Goal: Information Seeking & Learning: Learn about a topic

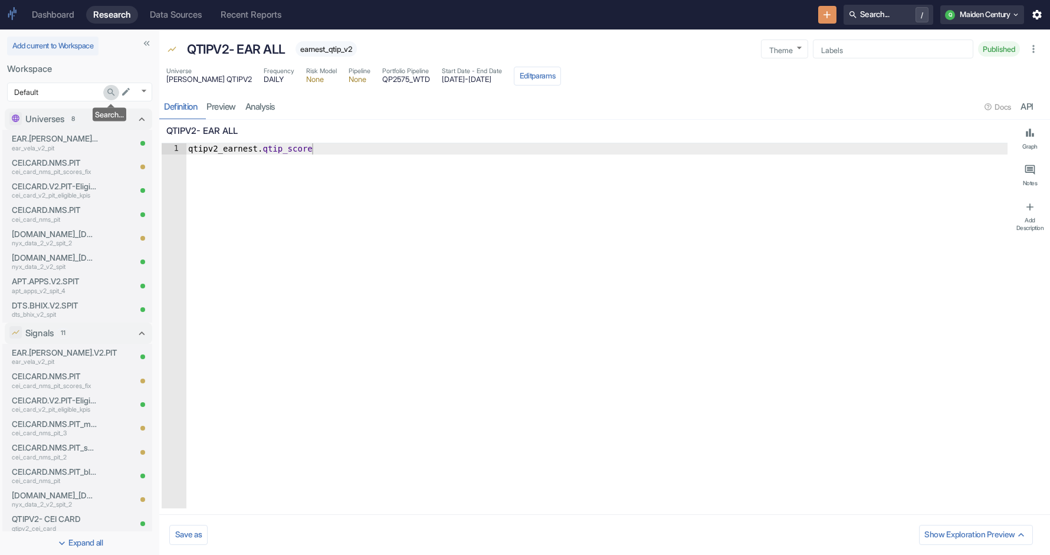
click at [109, 94] on icon "Search..." at bounding box center [111, 92] width 10 height 10
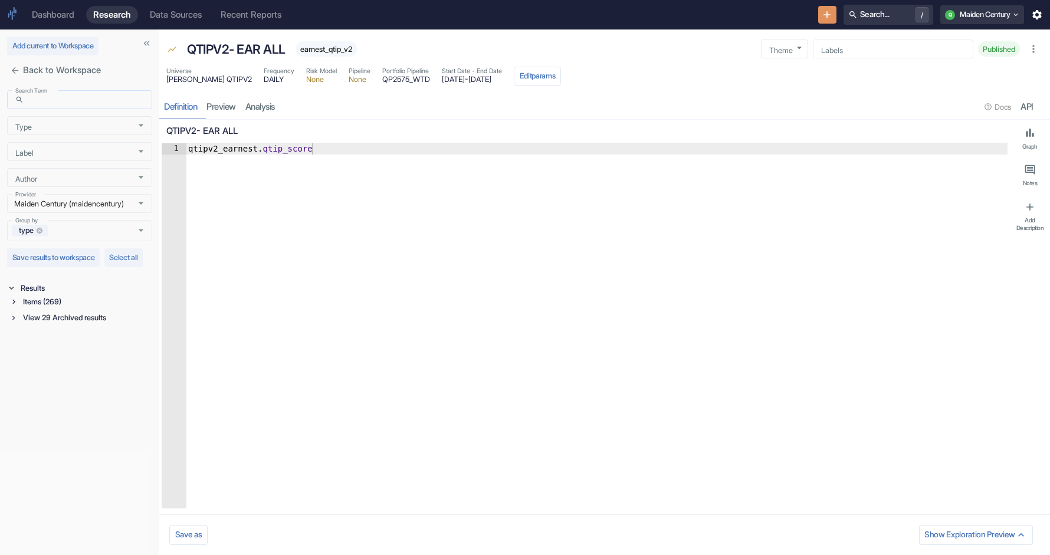
click at [70, 106] on input "Search Term" at bounding box center [90, 100] width 124 height 14
paste input "fct_blnd_v2_spit"
type input "fct_blnd_v2_spit"
click at [13, 309] on div "Items (3)" at bounding box center [80, 302] width 143 height 14
click at [51, 322] on div "Signal / Alpha Model (1)" at bounding box center [87, 316] width 129 height 14
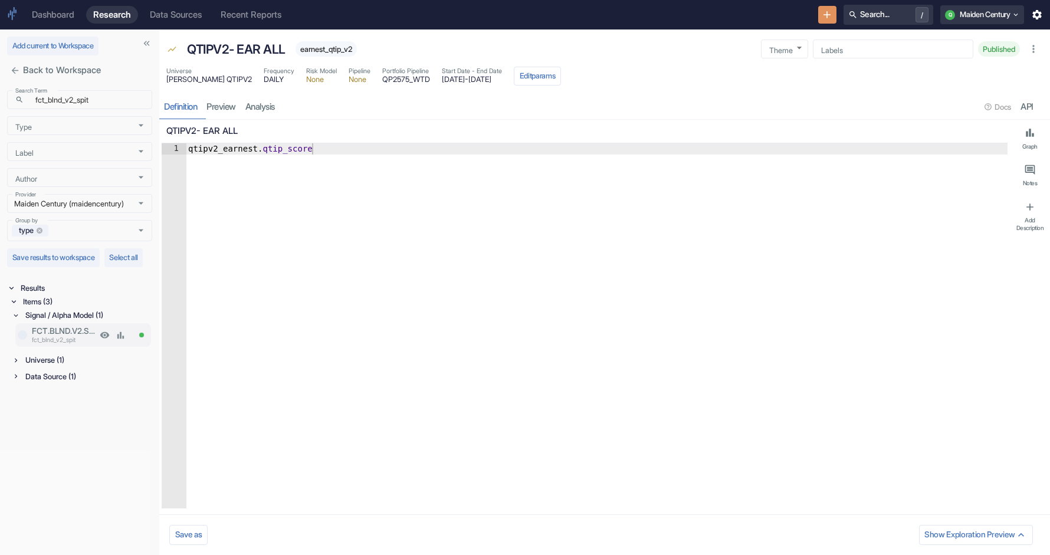
click at [69, 337] on p "FCT.BLND.V2.SPIT" at bounding box center [64, 331] width 65 height 12
type textarea "x"
click at [269, 107] on link "analysis" at bounding box center [260, 107] width 39 height 24
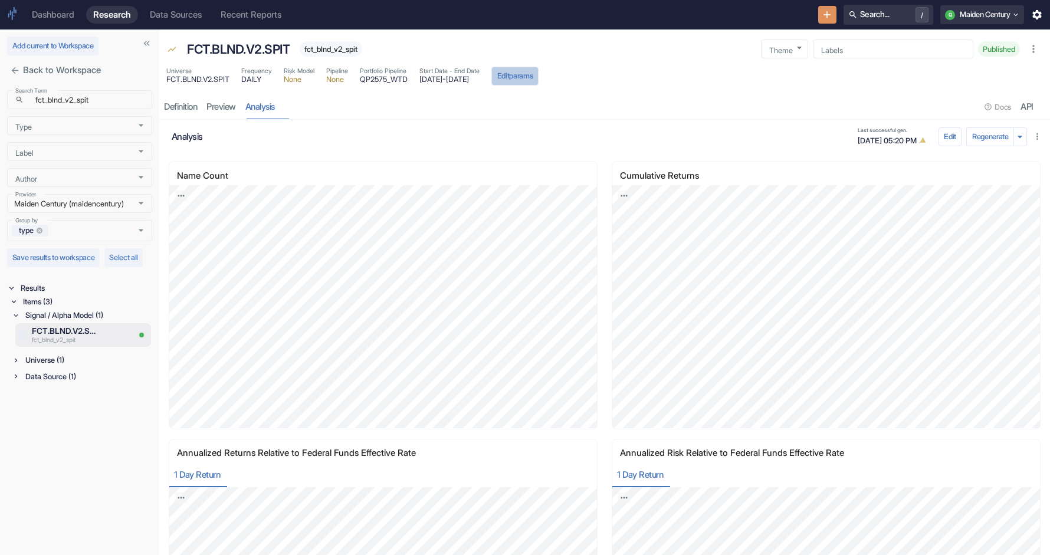
click at [539, 74] on button "Edit params" at bounding box center [514, 76] width 47 height 19
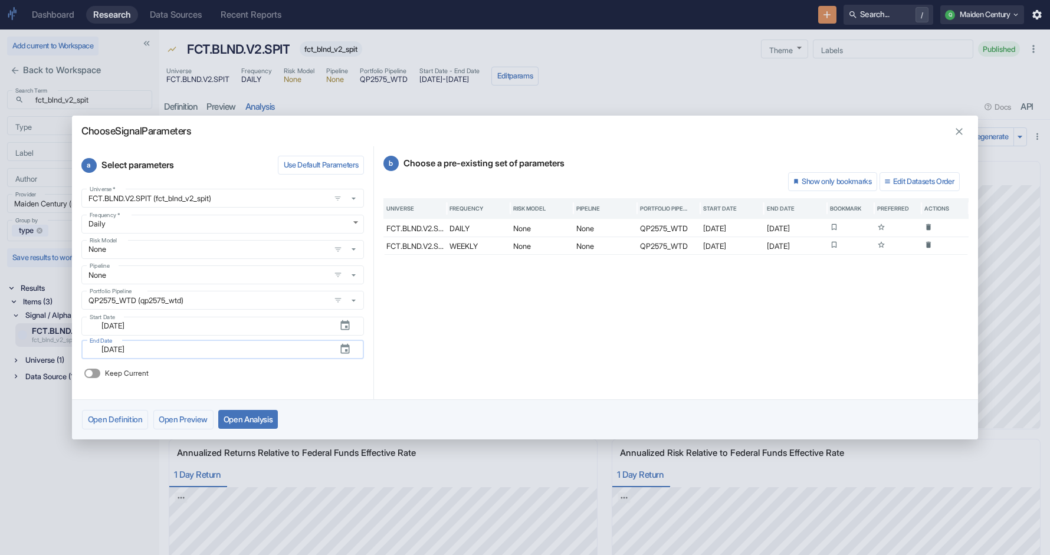
click at [132, 349] on input "[DATE]" at bounding box center [211, 350] width 235 height 14
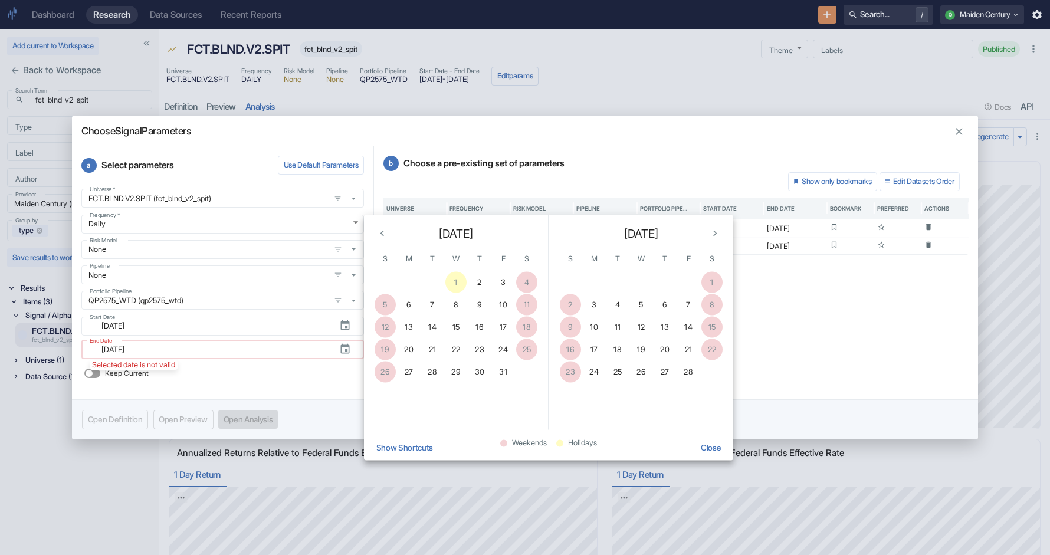
click at [227, 349] on input "[DATE]" at bounding box center [211, 350] width 235 height 14
type input "[DATE]"
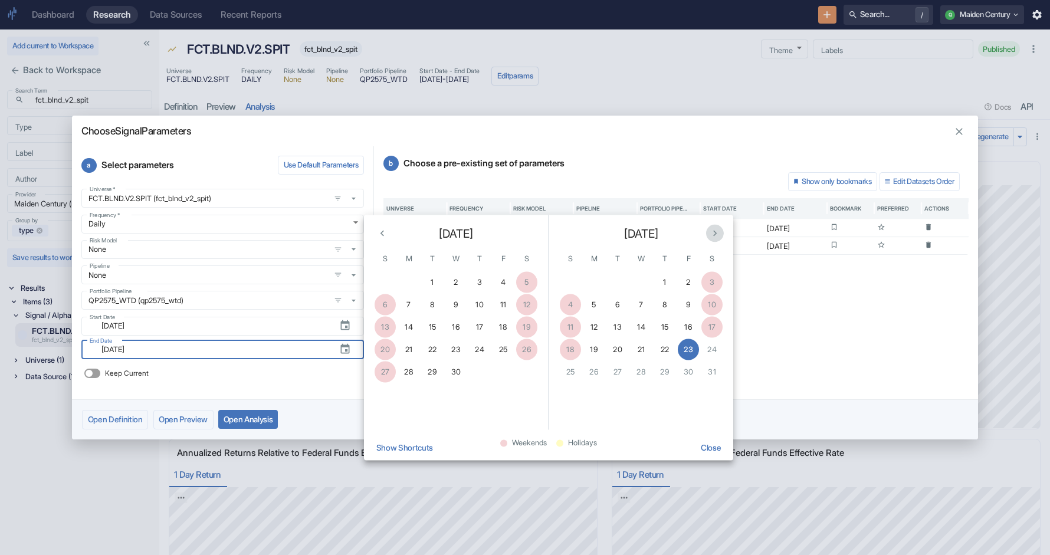
click at [714, 232] on icon "Next month" at bounding box center [715, 234] width 12 height 12
click at [714, 232] on div "[DATE]" at bounding box center [641, 231] width 184 height 32
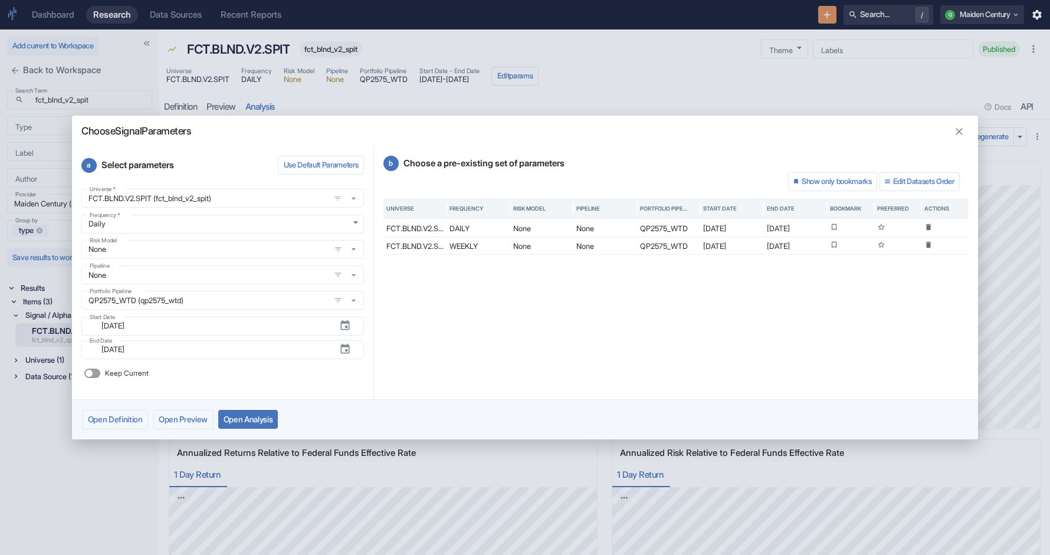
click at [460, 356] on div "b Choose a pre-existing set of parameters Show only bookmarks Edit Datasets Ord…" at bounding box center [676, 272] width 604 height 252
click at [968, 131] on h2 "Choose Signal Parameters" at bounding box center [525, 126] width 906 height 21
click at [960, 128] on icon "button" at bounding box center [959, 132] width 12 height 12
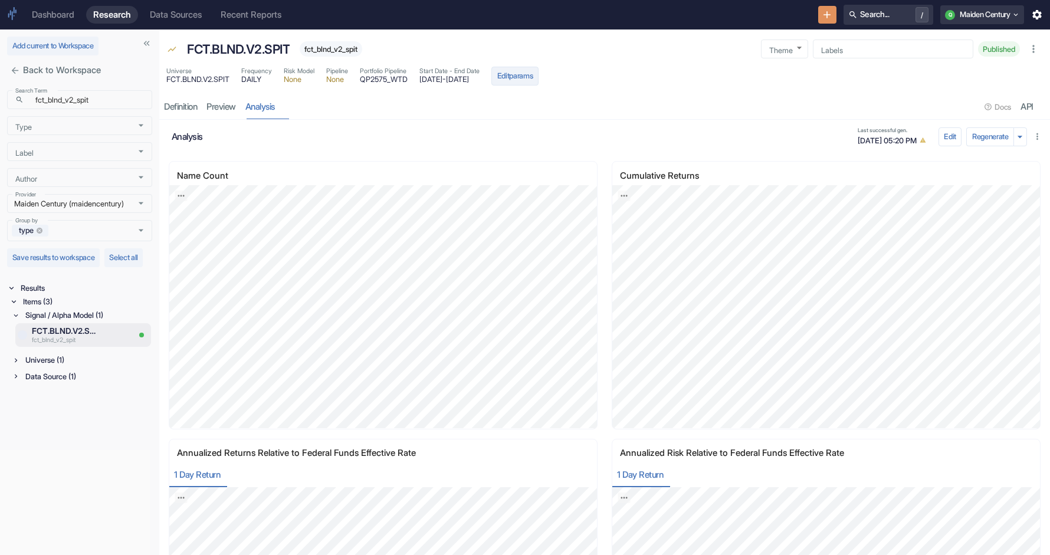
click at [539, 80] on button "Edit params" at bounding box center [514, 76] width 47 height 19
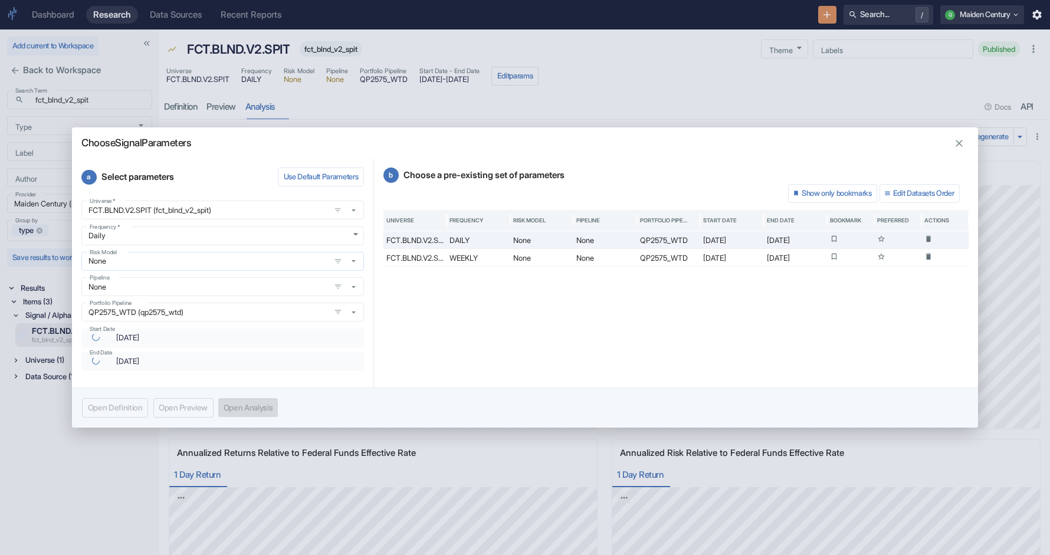
type input "[DATE]"
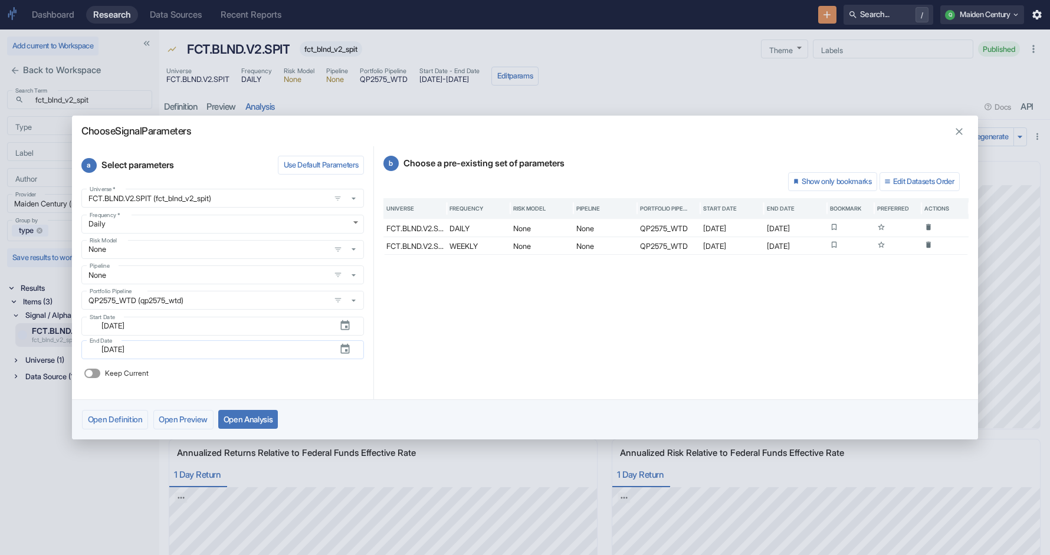
click at [336, 356] on button "button" at bounding box center [344, 349] width 21 height 21
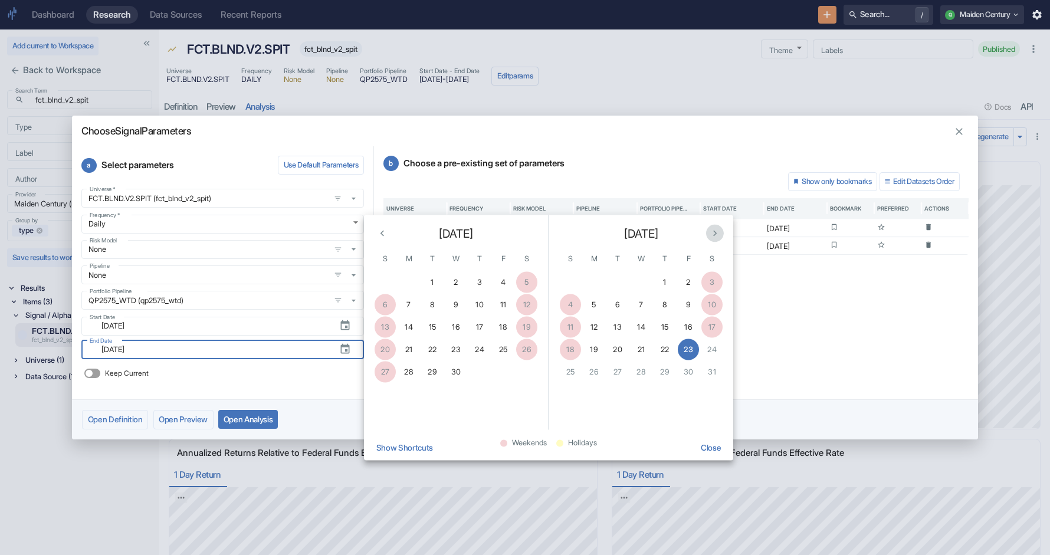
click at [712, 228] on icon "Next month" at bounding box center [715, 234] width 12 height 12
click at [711, 234] on div "[DATE]" at bounding box center [641, 231] width 184 height 32
click at [857, 331] on div "b Choose a pre-existing set of parameters Show only bookmarks Edit Datasets Ord…" at bounding box center [676, 272] width 604 height 252
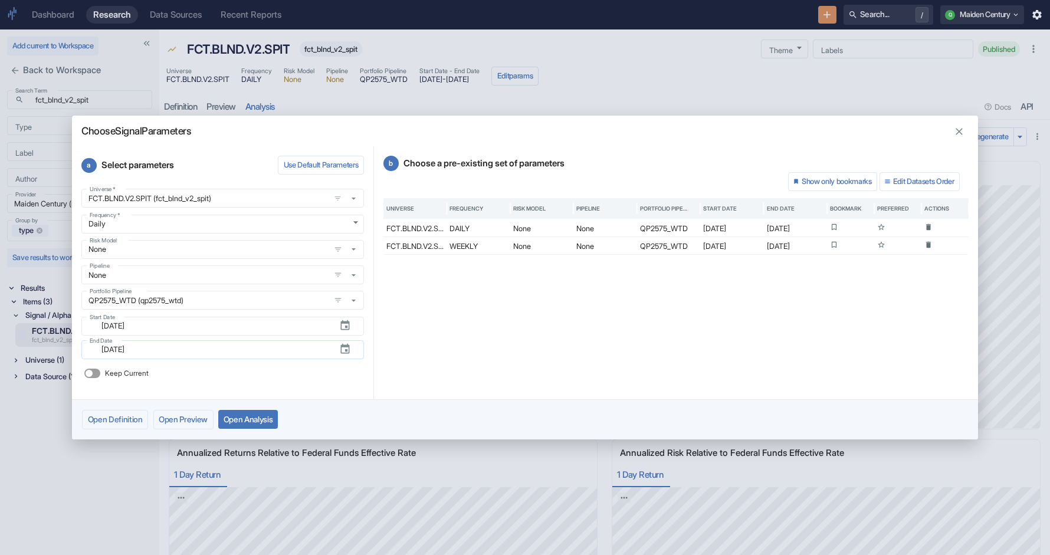
click at [206, 354] on input "[DATE]" at bounding box center [211, 350] width 235 height 14
click at [93, 375] on input "Keep Current" at bounding box center [89, 373] width 28 height 9
click at [233, 365] on div "Keep Current" at bounding box center [222, 373] width 283 height 19
click at [96, 375] on input "Keep Current" at bounding box center [95, 373] width 28 height 9
checkbox input "false"
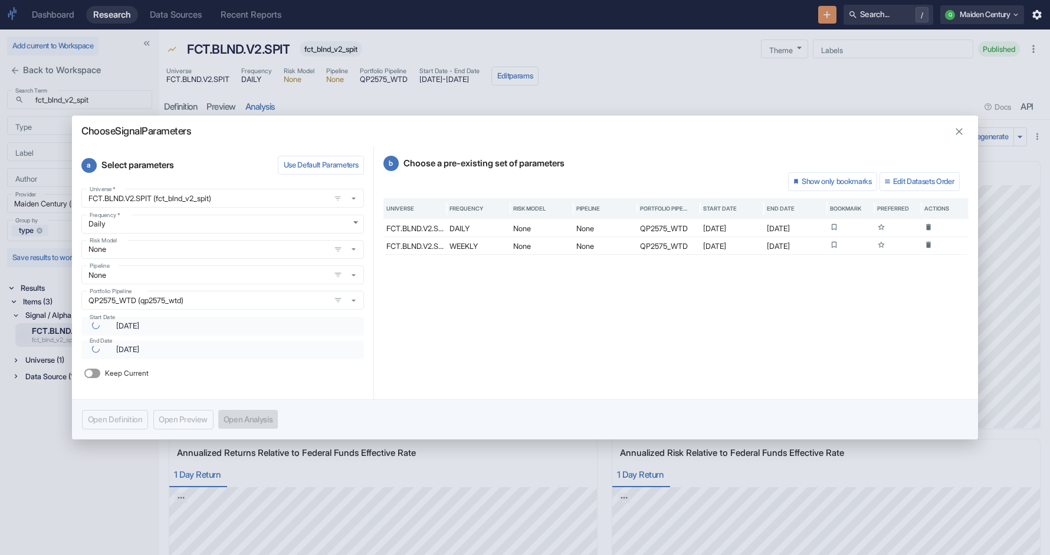
click at [300, 370] on div "Keep Current" at bounding box center [222, 373] width 283 height 19
click at [579, 75] on div "Choose Signal Parameters a Select parameters Use Default Parameters Universe   …" at bounding box center [525, 277] width 1050 height 555
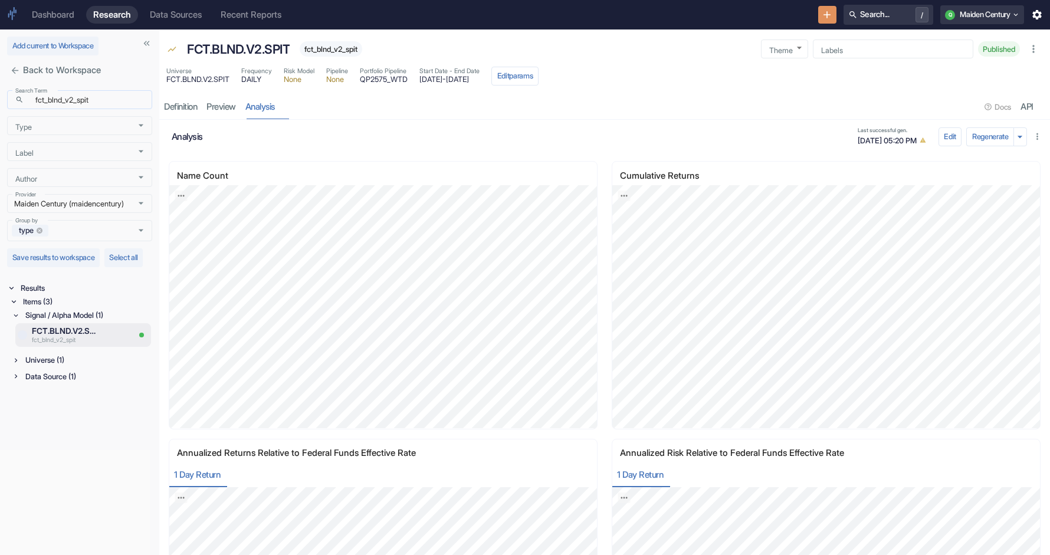
click at [80, 99] on input "fct_blnd_v2_spit" at bounding box center [90, 100] width 124 height 14
paste input "ear_vela"
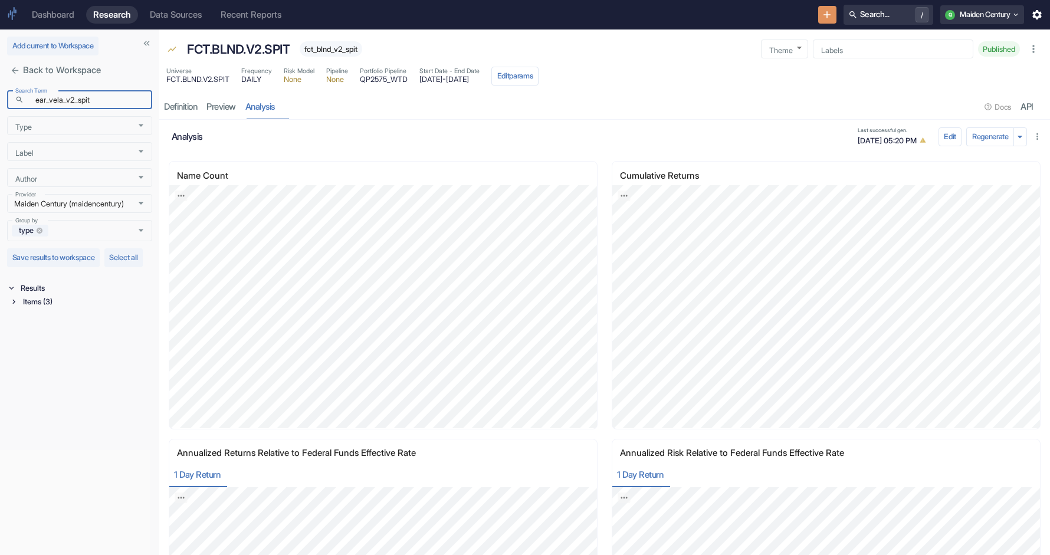
type input "ear_vela_v2_spit"
click at [14, 306] on icon at bounding box center [13, 301] width 8 height 8
click at [78, 322] on div "Signal / Alpha Model (1)" at bounding box center [87, 316] width 129 height 14
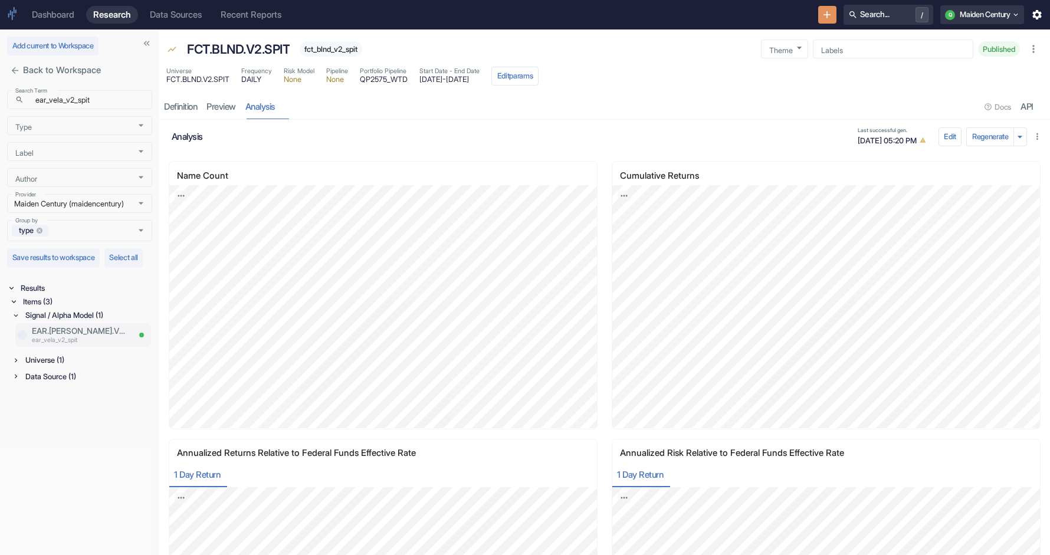
click at [78, 346] on p "ear_vela_v2_spit" at bounding box center [80, 340] width 97 height 9
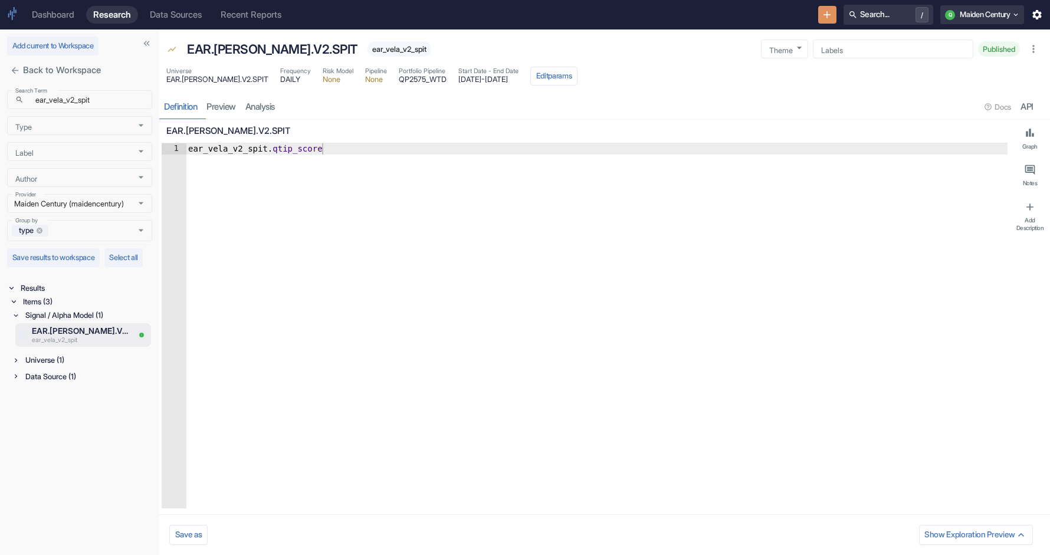
type textarea "x"
click at [275, 114] on link "analysis" at bounding box center [260, 107] width 39 height 24
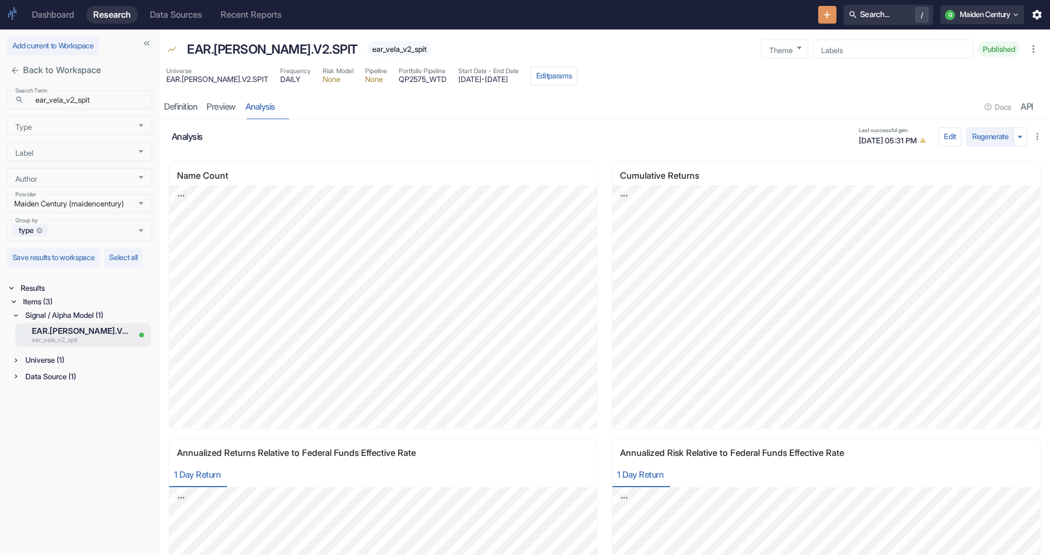
click at [981, 132] on button "Regenerate" at bounding box center [990, 136] width 48 height 19
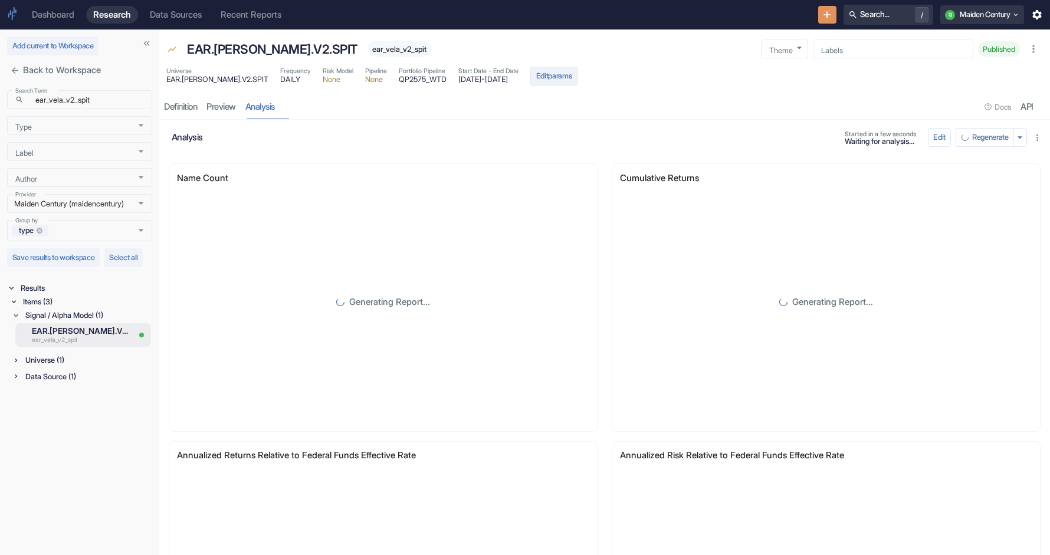
click at [558, 80] on button "Edit params" at bounding box center [553, 76] width 47 height 19
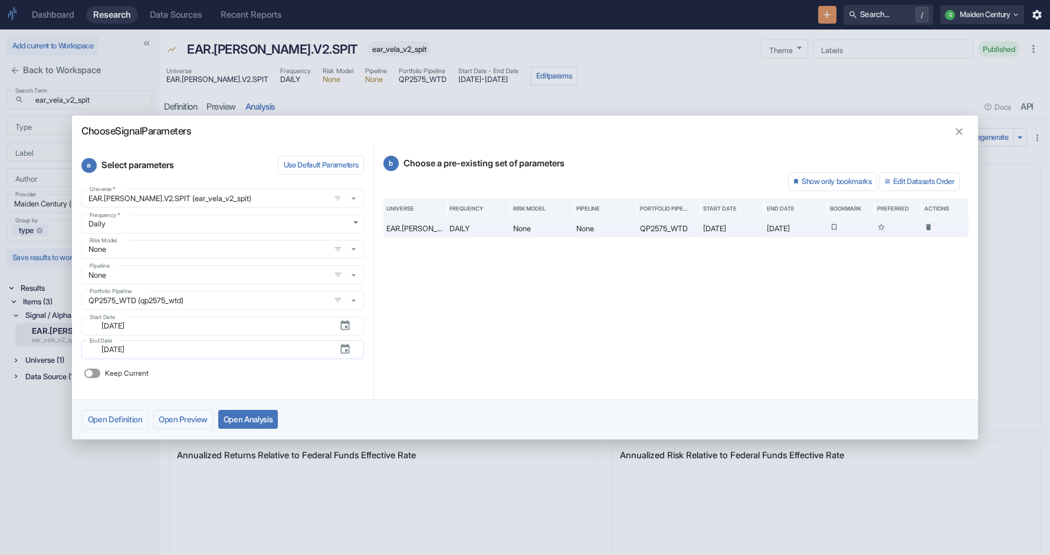
click at [282, 358] on div "​ [DATE] End Date" at bounding box center [222, 349] width 283 height 19
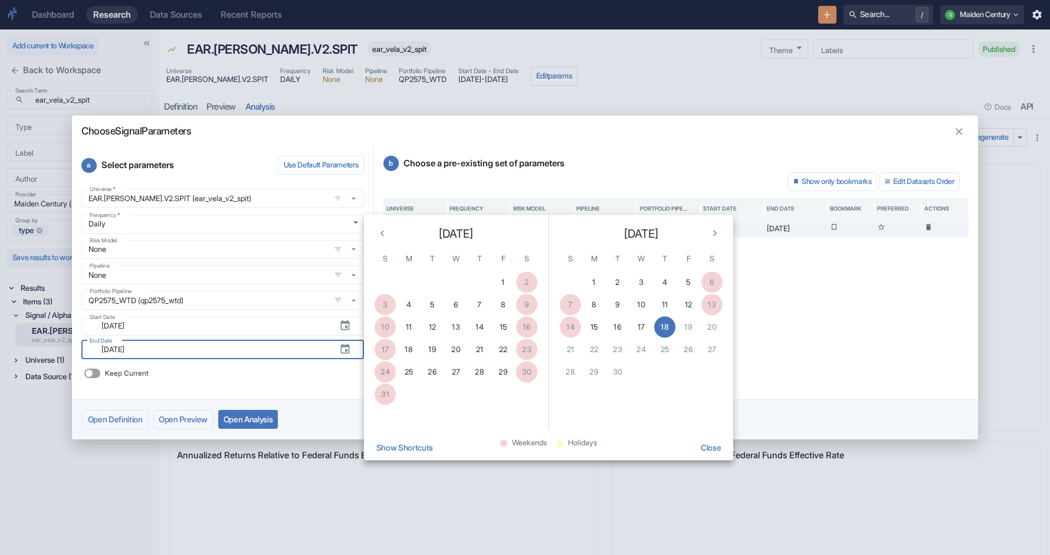
click at [707, 234] on button "Next month" at bounding box center [715, 234] width 18 height 18
click at [657, 122] on h2 "Choose Signal Parameters" at bounding box center [525, 126] width 906 height 21
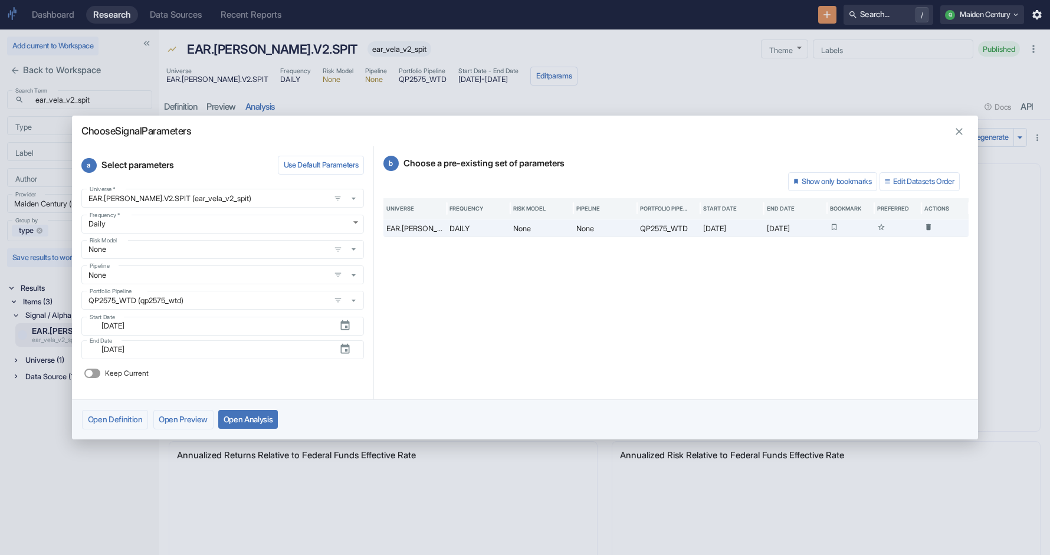
click at [955, 125] on button "button" at bounding box center [959, 132] width 18 height 18
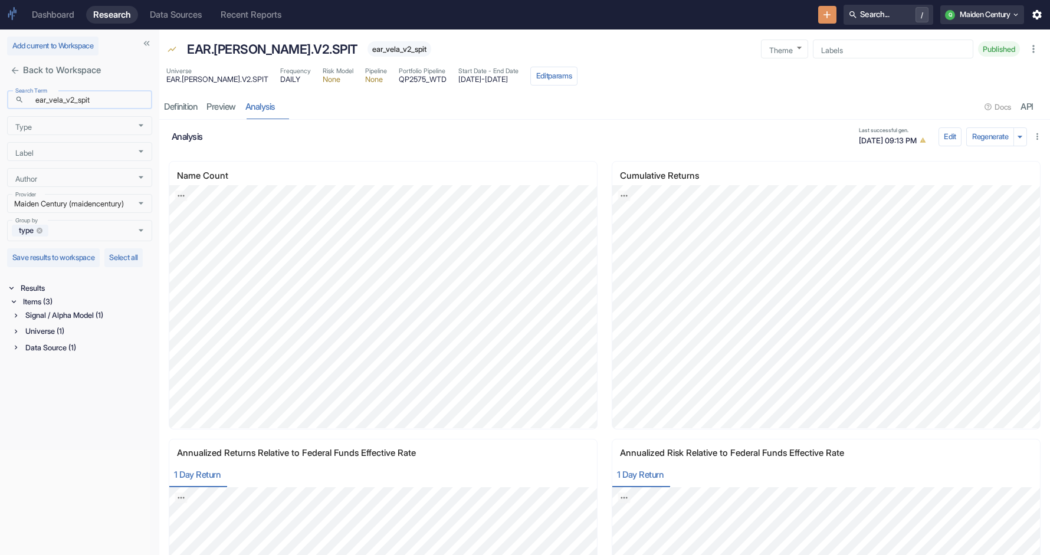
click at [108, 103] on input "ear_vela_v2_spit" at bounding box center [90, 100] width 124 height 14
type input "ear_vela_v2"
click at [30, 309] on div "Items (6)" at bounding box center [87, 302] width 132 height 14
click at [51, 322] on div "Signal / Alpha Model (2)" at bounding box center [87, 316] width 129 height 14
click at [100, 346] on p "ear_vela_v2_pit" at bounding box center [80, 340] width 97 height 9
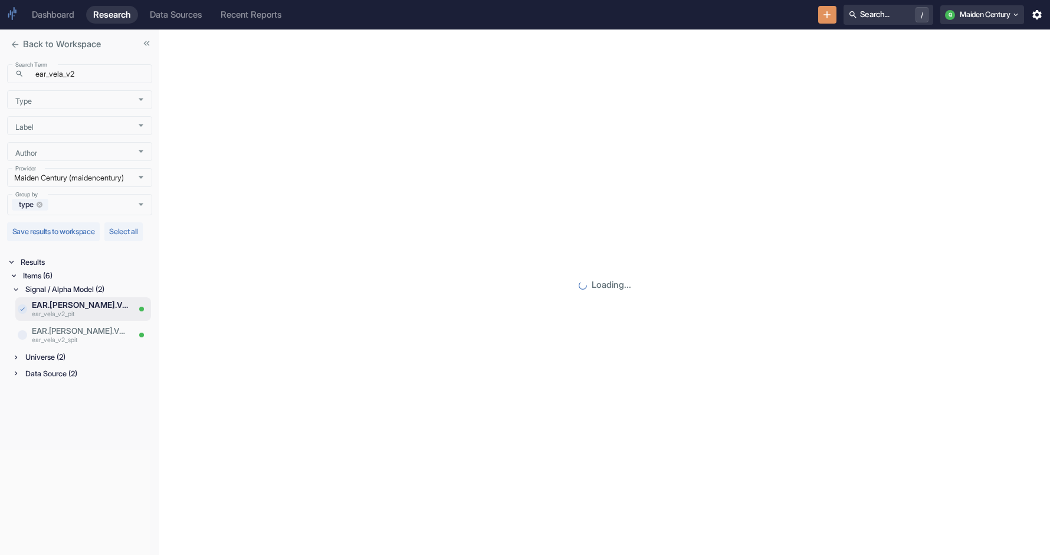
click at [100, 346] on p "ear_vela_v2_spit" at bounding box center [80, 340] width 97 height 9
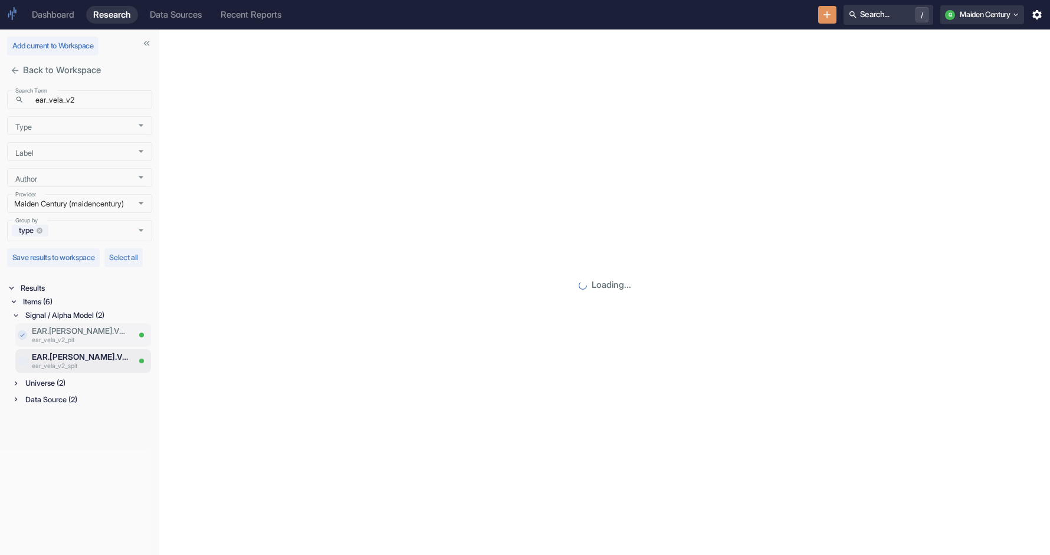
click at [97, 346] on p "ear_vela_v2_pit" at bounding box center [80, 340] width 97 height 9
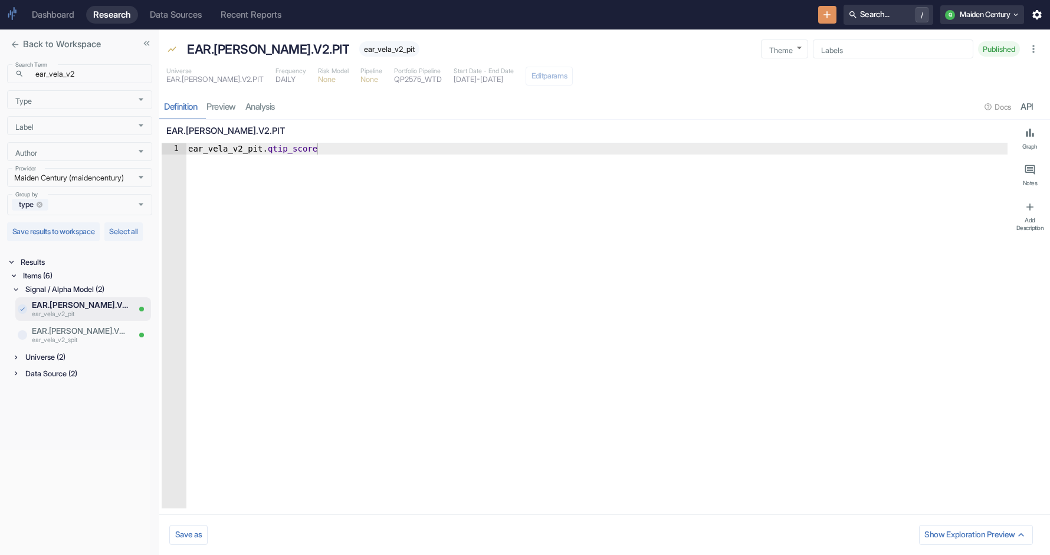
type textarea "x"
click at [271, 107] on link "analysis" at bounding box center [260, 107] width 39 height 24
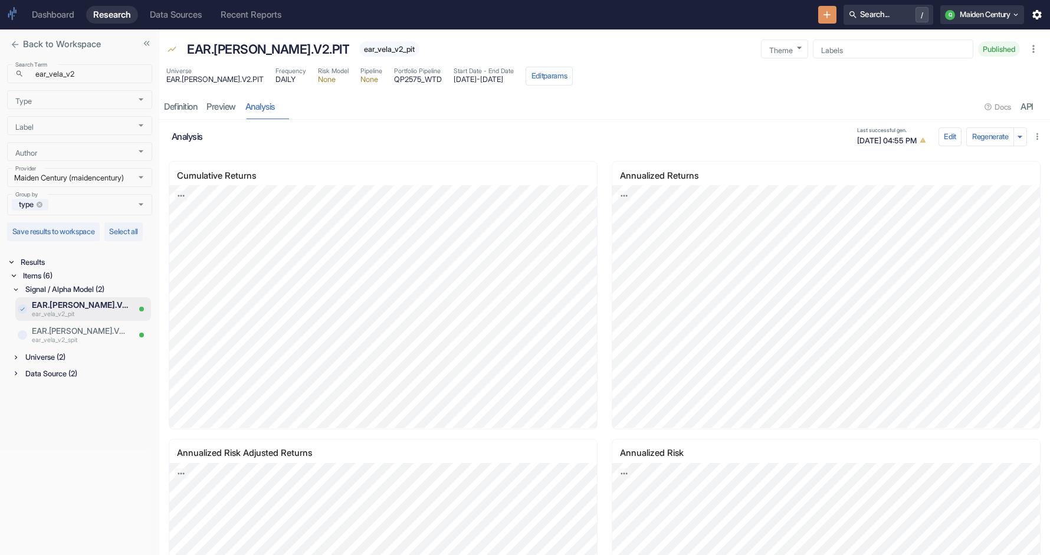
click at [394, 78] on span "QP2575_WTD" at bounding box center [418, 80] width 48 height 8
